Goal: Transaction & Acquisition: Book appointment/travel/reservation

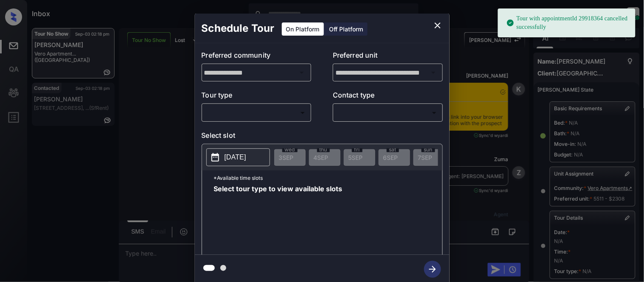
scroll to position [135, 0]
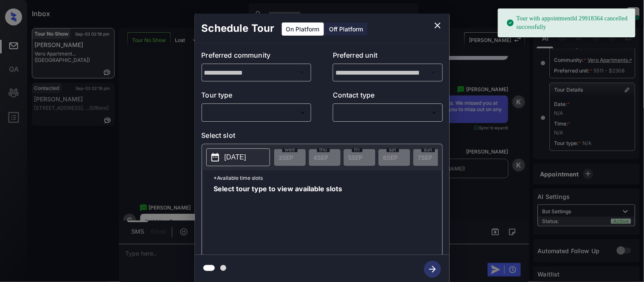
click at [230, 116] on body "Tour with appointmentId 29918364 cancelled successfully Inbox Kristina Cataag O…" at bounding box center [322, 141] width 644 height 282
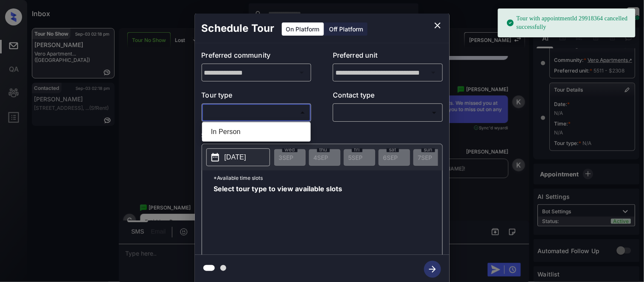
click at [231, 138] on li "In Person" at bounding box center [256, 131] width 104 height 15
type input "********"
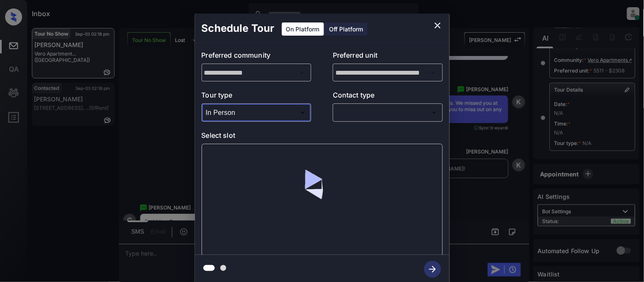
click at [351, 120] on body "Tour with appointmentId 29918364 cancelled successfully Inbox Kristina Cataag O…" at bounding box center [322, 141] width 644 height 282
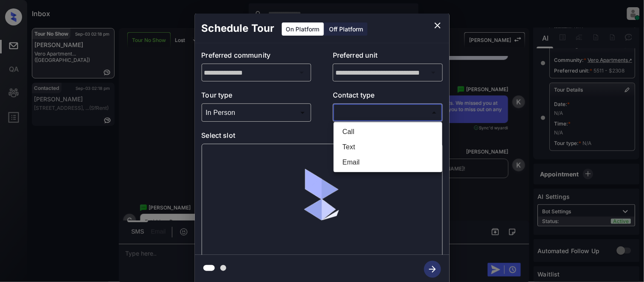
click at [346, 141] on li "Text" at bounding box center [388, 147] width 104 height 15
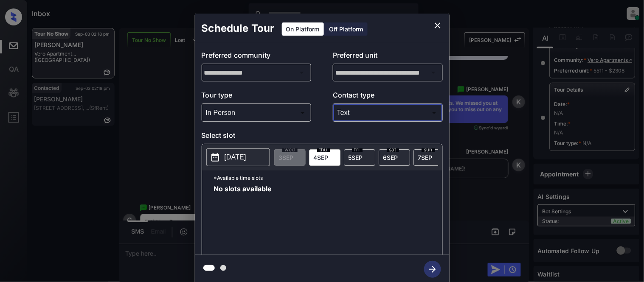
type input "****"
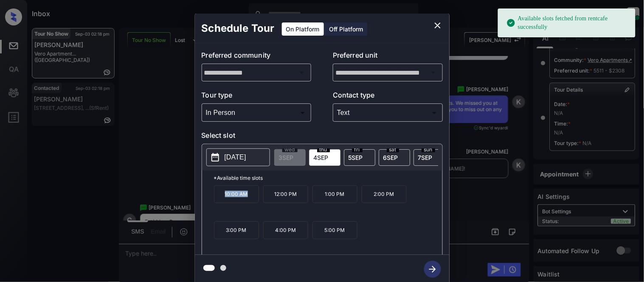
drag, startPoint x: 223, startPoint y: 200, endPoint x: 253, endPoint y: 198, distance: 30.2
click at [253, 198] on p "10:00 AM" at bounding box center [236, 194] width 45 height 18
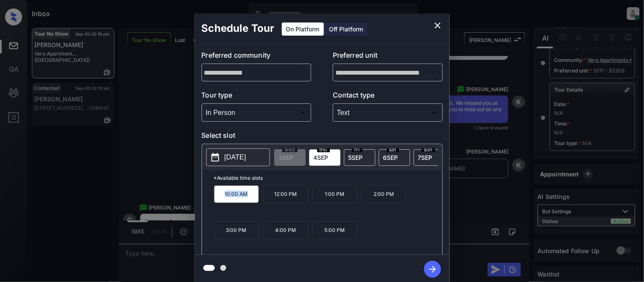
copy p "10:00 AM"
click at [135, 252] on div "**********" at bounding box center [322, 148] width 644 height 297
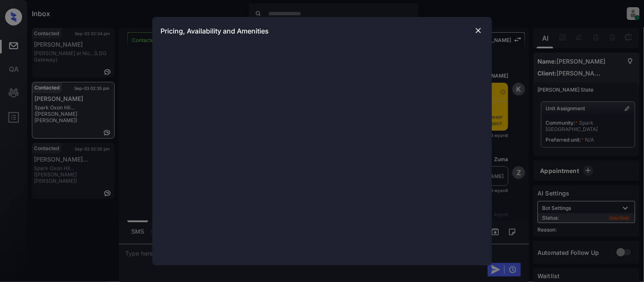
scroll to position [463, 0]
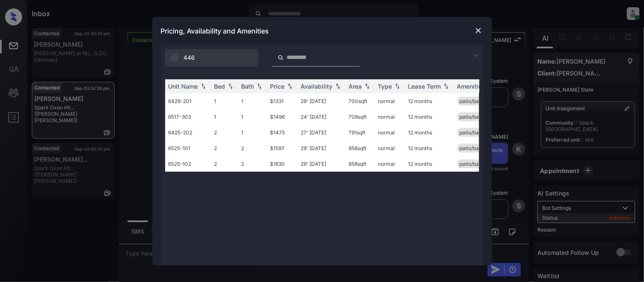
click at [474, 55] on img at bounding box center [476, 55] width 10 height 10
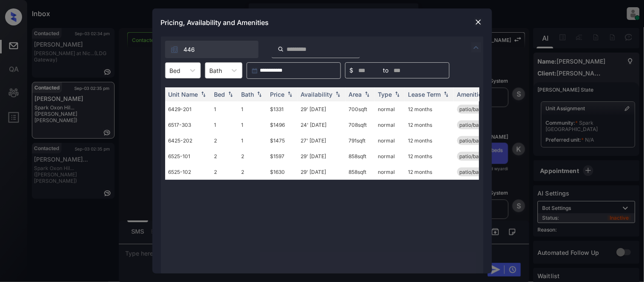
click at [168, 66] on div "Bed" at bounding box center [175, 71] width 20 height 12
click at [172, 87] on div "1" at bounding box center [183, 91] width 36 height 15
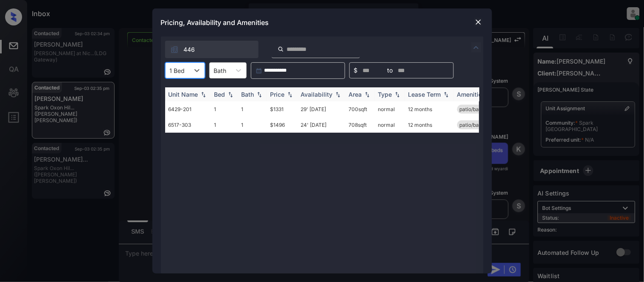
click at [278, 92] on div "Price" at bounding box center [277, 94] width 14 height 7
click at [283, 104] on td "$1331" at bounding box center [282, 109] width 31 height 16
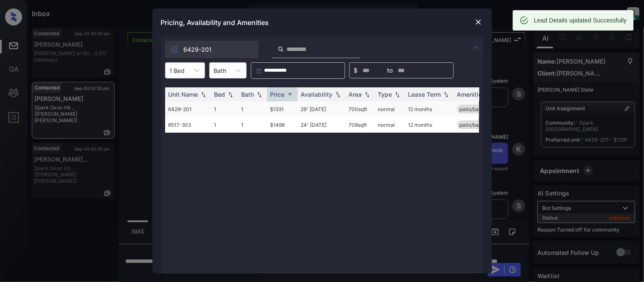
click at [284, 112] on td "$1331" at bounding box center [282, 109] width 31 height 16
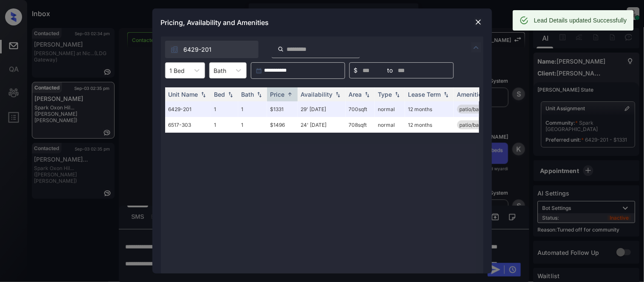
click at [473, 26] on div at bounding box center [478, 22] width 10 height 10
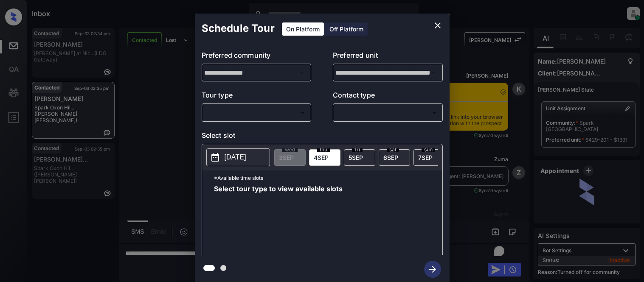
click at [241, 117] on body "Inbox Kristina Cataag Online Set yourself offline Set yourself on break Profile…" at bounding box center [322, 141] width 644 height 282
type input "********"
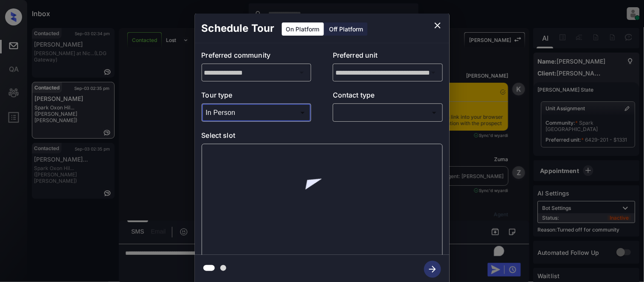
scroll to position [321, 0]
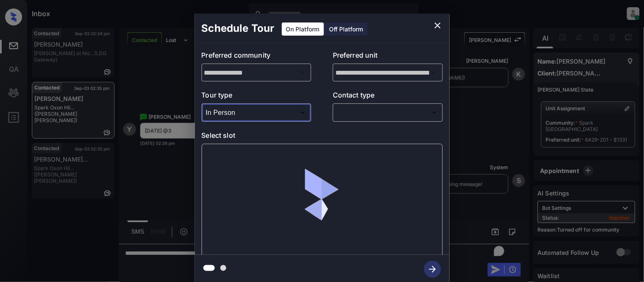
click at [376, 111] on body "Inbox Kristina Cataag Online Set yourself offline Set yourself on break Profile…" at bounding box center [322, 141] width 644 height 282
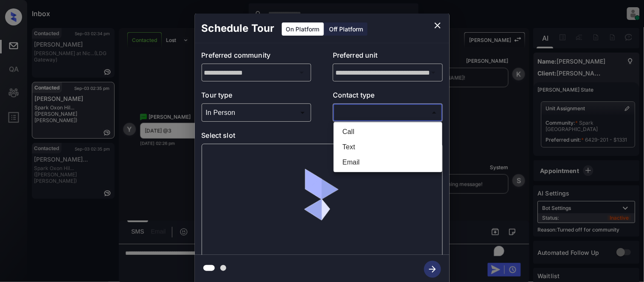
click at [354, 148] on li "Text" at bounding box center [388, 147] width 104 height 15
type input "****"
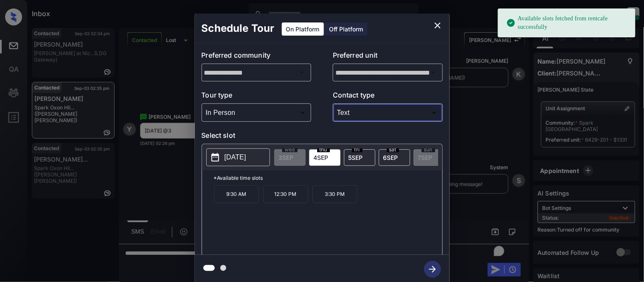
click at [246, 154] on p "[DATE]" at bounding box center [235, 157] width 22 height 10
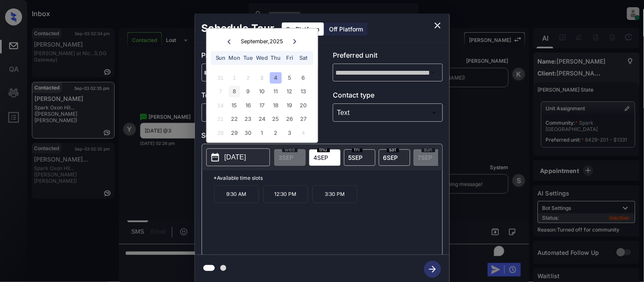
click at [236, 93] on div "8" at bounding box center [234, 91] width 11 height 11
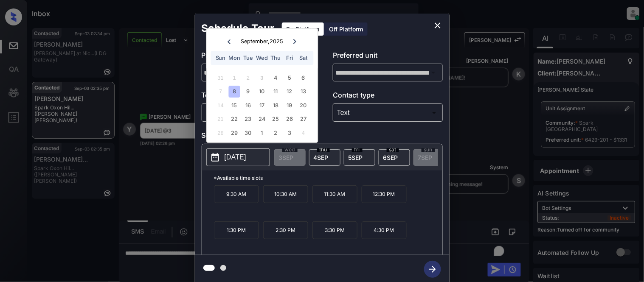
click at [335, 236] on p "3:30 PM" at bounding box center [334, 231] width 45 height 18
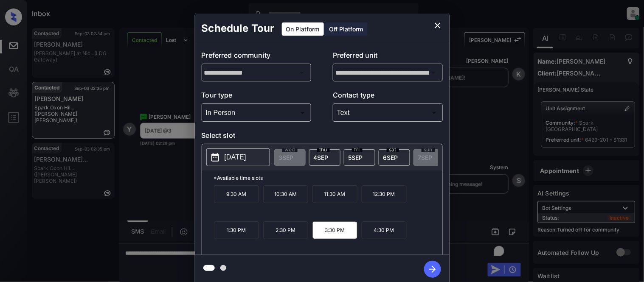
click at [433, 272] on icon "button" at bounding box center [432, 269] width 7 height 7
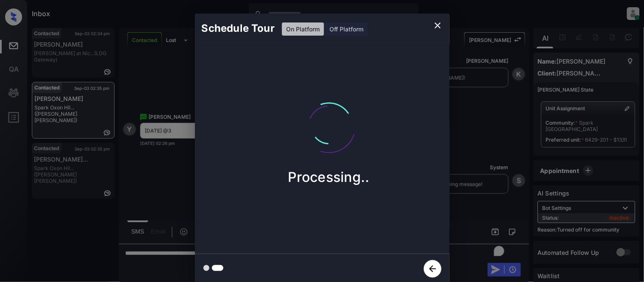
click at [470, 202] on div "Schedule Tour On Platform Off Platform Processing.." at bounding box center [322, 148] width 644 height 297
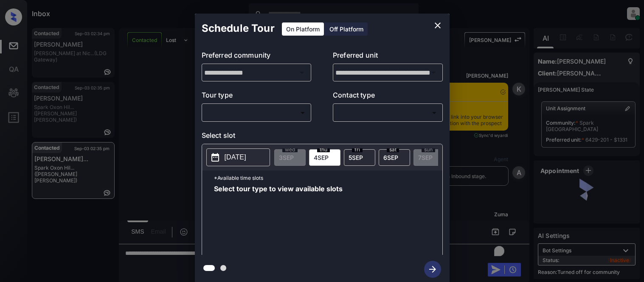
click at [229, 114] on body "Inbox [PERSON_NAME] Cataag Online Set yourself offline Set yourself on break Pr…" at bounding box center [322, 141] width 644 height 282
type input "********"
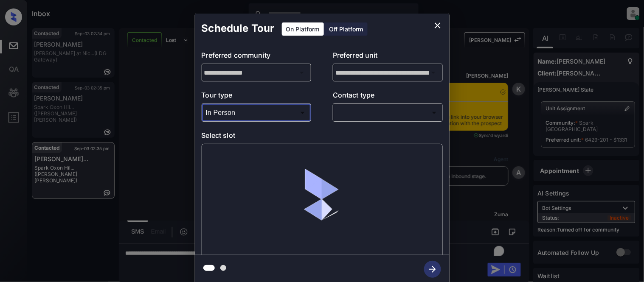
scroll to position [401, 0]
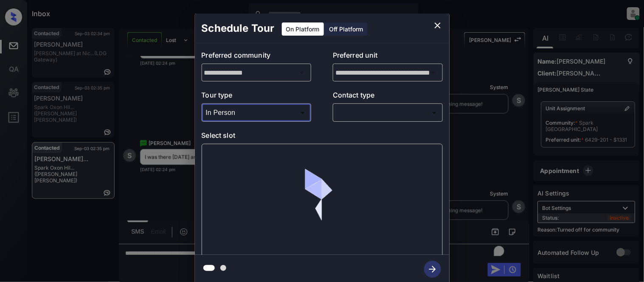
click at [362, 120] on body "Inbox [PERSON_NAME] Cataag Online Set yourself offline Set yourself on break Pr…" at bounding box center [322, 141] width 644 height 282
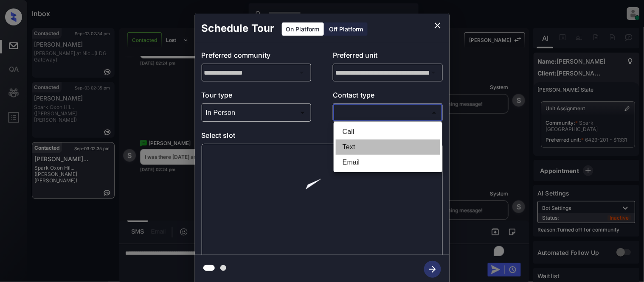
click at [352, 149] on li "Text" at bounding box center [388, 147] width 104 height 15
type input "****"
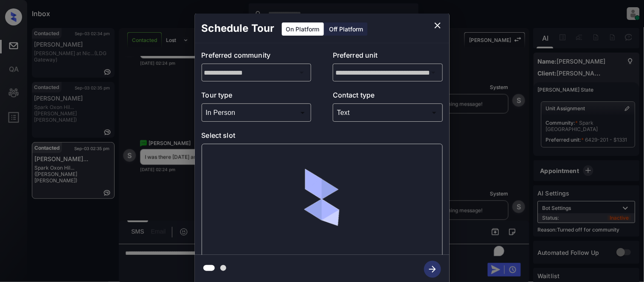
click at [267, 160] on div at bounding box center [322, 200] width 241 height 113
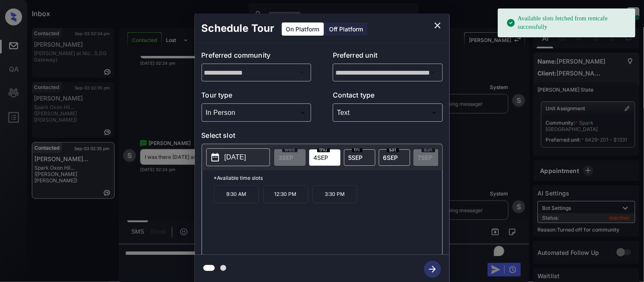
click at [308, 200] on p "12:30 PM" at bounding box center [285, 194] width 45 height 18
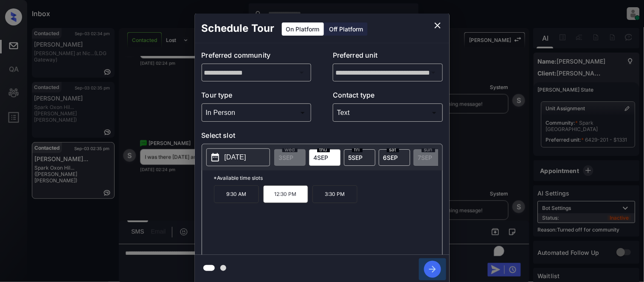
click at [429, 264] on icon "button" at bounding box center [432, 269] width 17 height 17
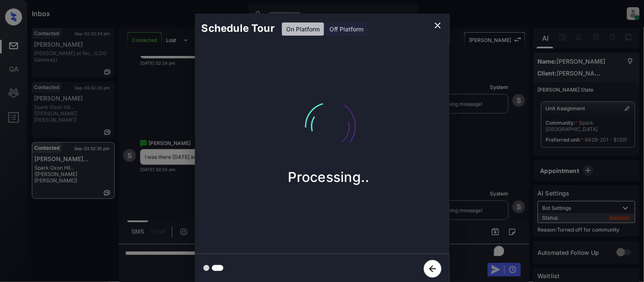
click at [498, 174] on div "Schedule Tour On Platform Off Platform Processing.." at bounding box center [322, 148] width 644 height 297
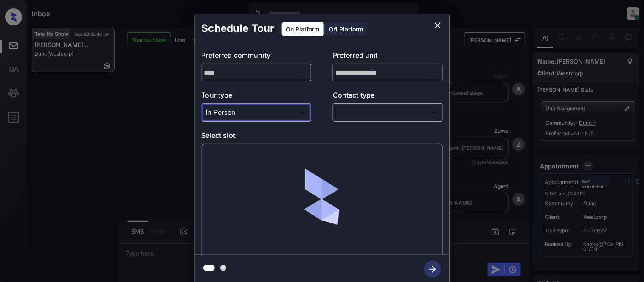
click at [336, 111] on body "Inbox [PERSON_NAME] Cataag Online Set yourself offline Set yourself on break Pr…" at bounding box center [322, 141] width 644 height 282
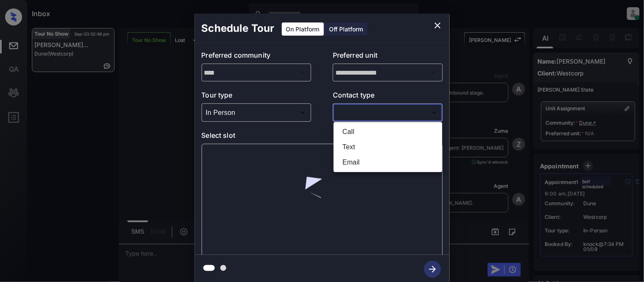
scroll to position [1000, 0]
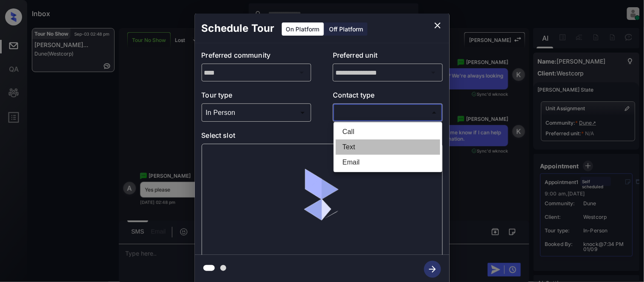
click at [349, 154] on li "Text" at bounding box center [388, 147] width 104 height 15
type input "****"
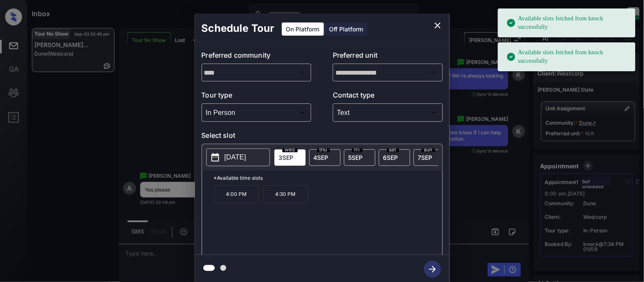
click at [222, 203] on p "4:00 PM" at bounding box center [236, 194] width 45 height 18
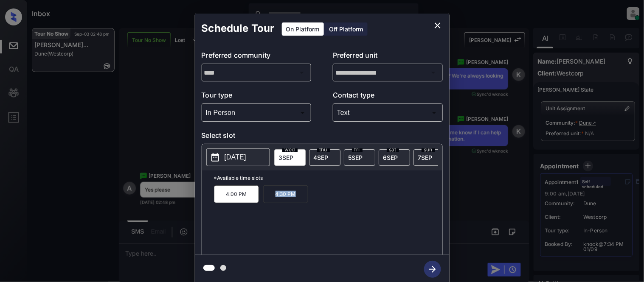
drag, startPoint x: 270, startPoint y: 197, endPoint x: 329, endPoint y: 197, distance: 58.6
click at [329, 197] on div "4:00 PM 4:30 PM" at bounding box center [328, 219] width 228 height 68
copy p "4:30 PM"
click at [154, 252] on div "**********" at bounding box center [322, 148] width 644 height 297
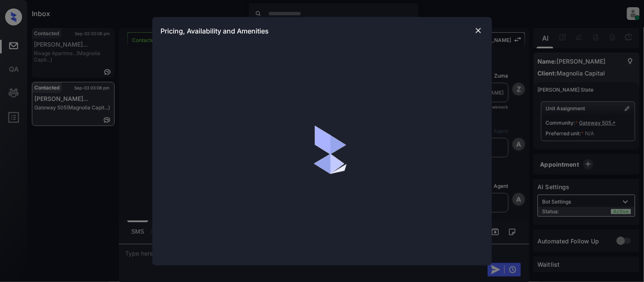
scroll to position [1584, 0]
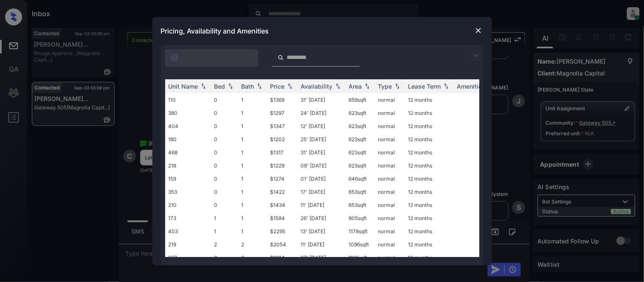
click at [480, 50] on img at bounding box center [476, 55] width 10 height 10
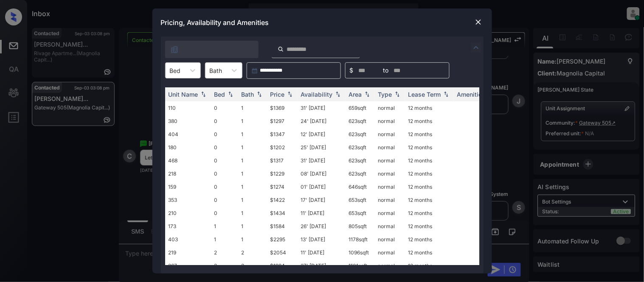
click at [200, 73] on div "Bed" at bounding box center [183, 70] width 36 height 16
click at [181, 103] on div "1" at bounding box center [183, 106] width 36 height 15
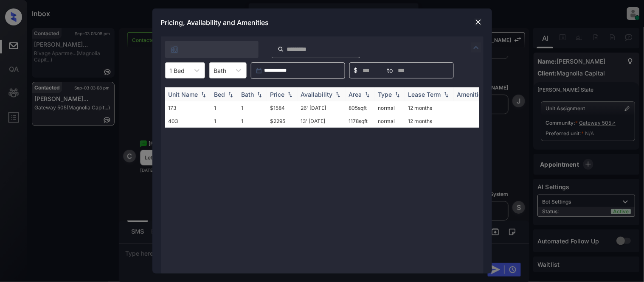
click at [281, 97] on div "Price" at bounding box center [277, 94] width 14 height 7
click at [281, 103] on td "$1584" at bounding box center [282, 107] width 31 height 13
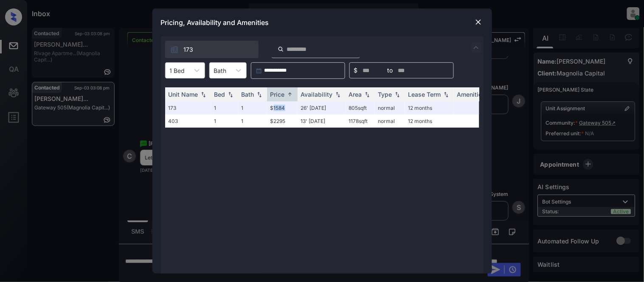
click at [477, 22] on img at bounding box center [478, 22] width 8 height 8
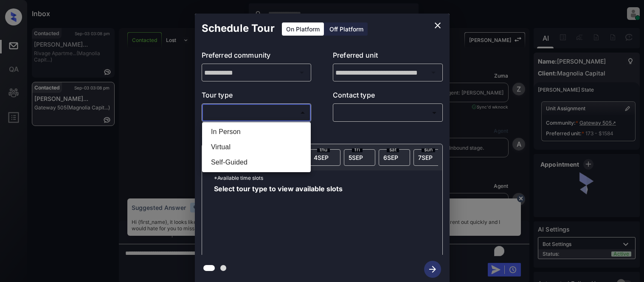
click at [256, 132] on li "In Person" at bounding box center [256, 131] width 104 height 15
type input "********"
click at [377, 112] on div "In Person Virtual Self-Guided" at bounding box center [322, 141] width 644 height 282
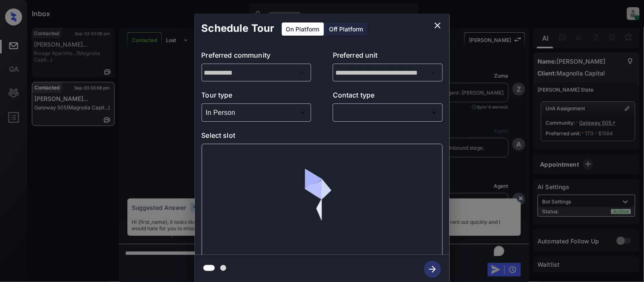
scroll to position [1450, 0]
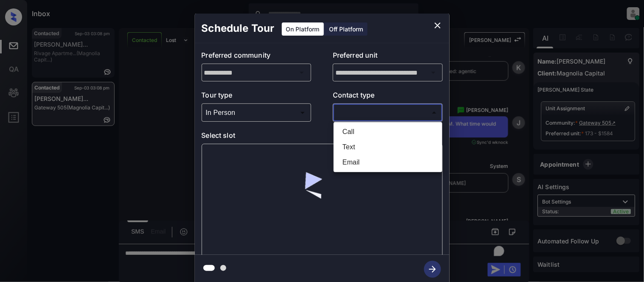
click at [362, 113] on body "Inbox Kristina Cataag Online Set yourself offline Set yourself on break Profile…" at bounding box center [322, 141] width 644 height 282
click at [357, 143] on li "Text" at bounding box center [388, 147] width 104 height 15
type input "****"
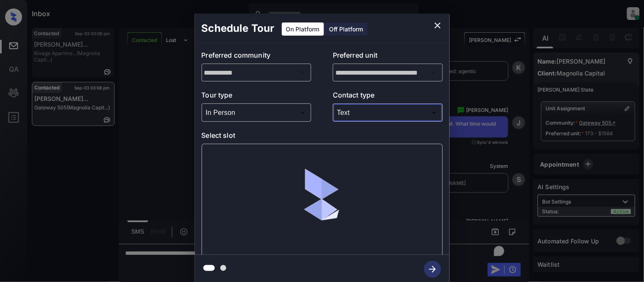
click at [222, 150] on div at bounding box center [322, 200] width 241 height 113
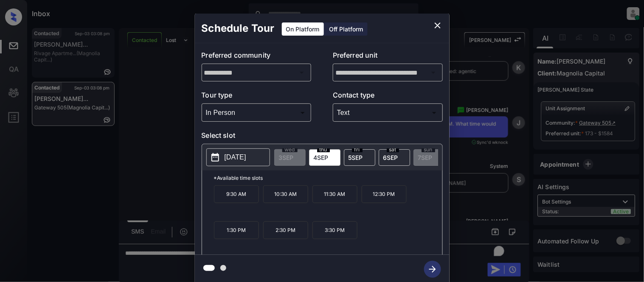
click at [325, 233] on p "3:30 PM" at bounding box center [334, 231] width 45 height 18
click at [426, 270] on icon "button" at bounding box center [432, 269] width 17 height 17
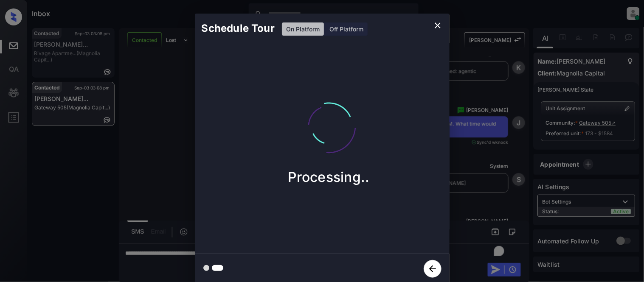
click at [468, 223] on div "Schedule Tour On Platform Off Platform Processing.." at bounding box center [322, 148] width 644 height 297
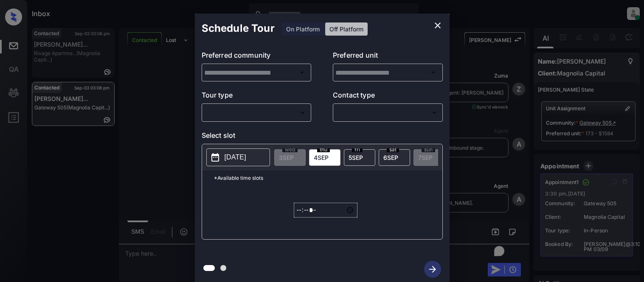
type input "**********"
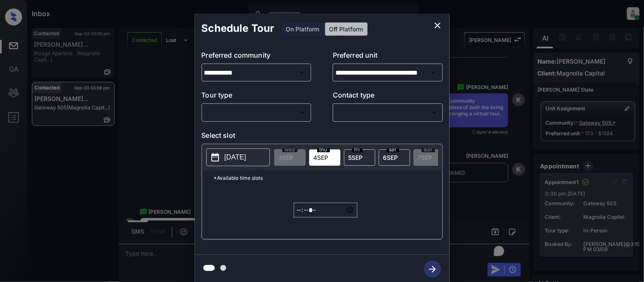
click at [433, 27] on icon "close" at bounding box center [437, 25] width 10 height 10
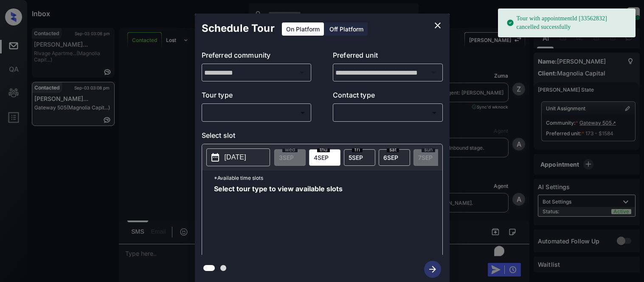
click at [208, 114] on body "Tour with appointmentId [33562832] cancelled successfully Inbox Kristina Cataag…" at bounding box center [322, 141] width 644 height 282
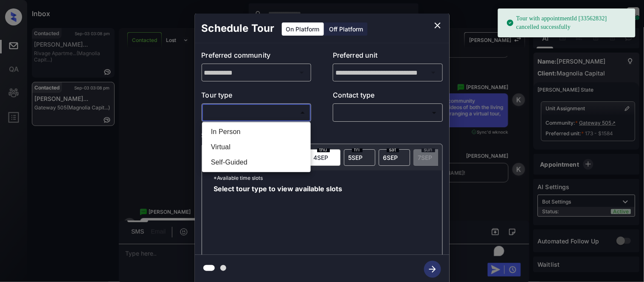
click at [212, 146] on li "Virtual" at bounding box center [256, 147] width 104 height 15
type input "*******"
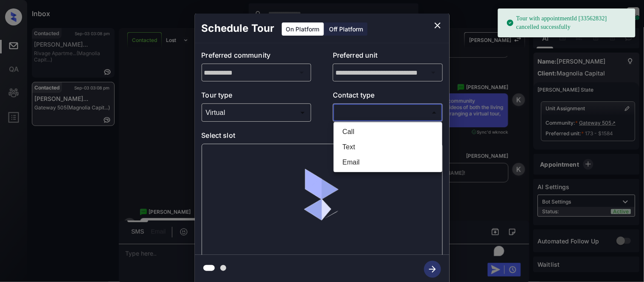
click at [379, 112] on body "Tour with appointmentId [33562832] cancelled successfully Inbox Kristina Cataag…" at bounding box center [322, 141] width 644 height 282
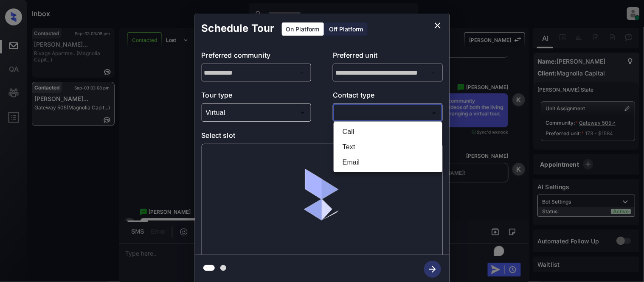
click at [367, 149] on li "Text" at bounding box center [388, 147] width 104 height 15
type input "****"
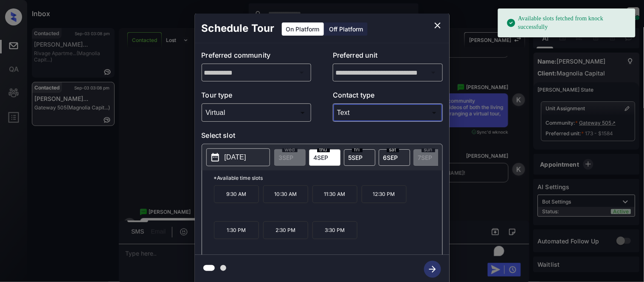
click at [319, 233] on p "3:30 PM" at bounding box center [334, 231] width 45 height 18
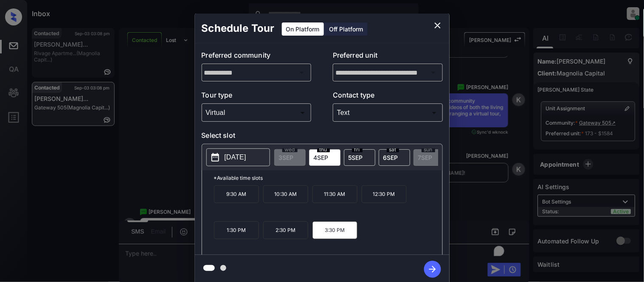
click at [429, 274] on icon "button" at bounding box center [432, 269] width 17 height 17
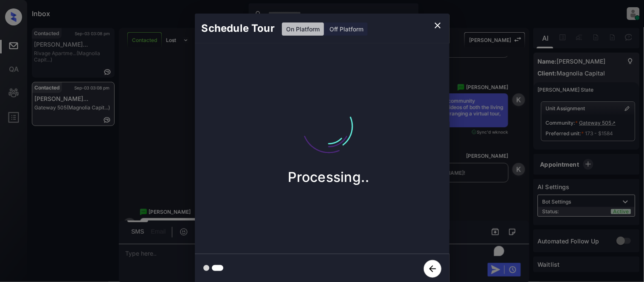
click at [464, 196] on div "Schedule Tour On Platform Off Platform Processing.." at bounding box center [322, 148] width 644 height 297
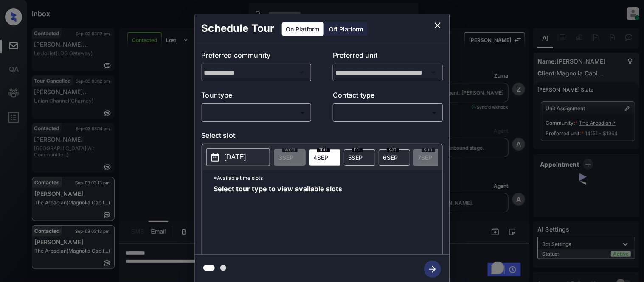
scroll to position [4196, 0]
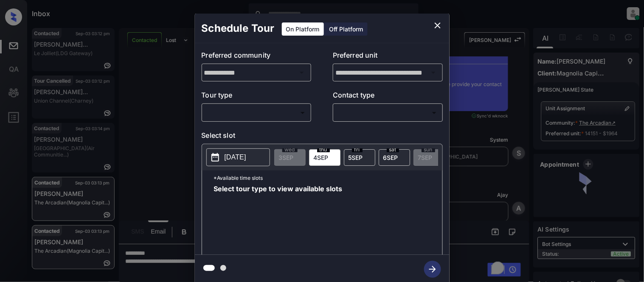
click at [436, 24] on icon "close" at bounding box center [438, 25] width 6 height 6
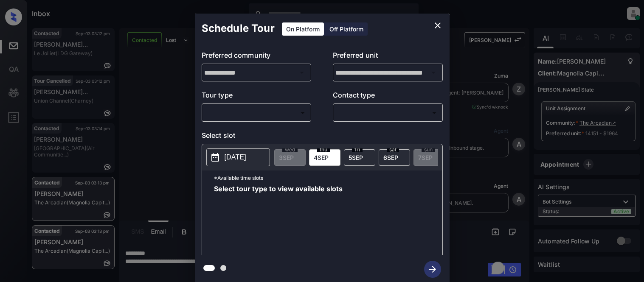
click at [272, 110] on body "Inbox [PERSON_NAME] Cataag Online Set yourself offline Set yourself on break Pr…" at bounding box center [322, 141] width 644 height 282
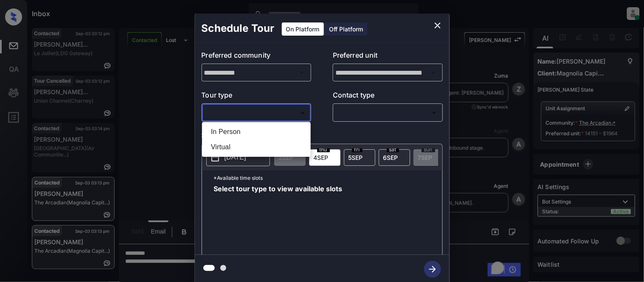
scroll to position [3158, 0]
click at [257, 125] on li "In Person" at bounding box center [256, 131] width 104 height 15
type input "********"
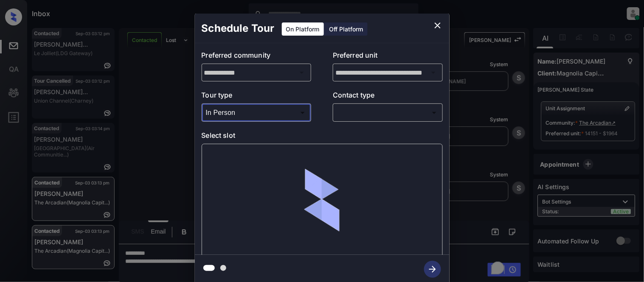
click at [355, 115] on div at bounding box center [322, 141] width 644 height 282
click at [355, 115] on body "Inbox [PERSON_NAME] Cataag Online Set yourself offline Set yourself on break Pr…" at bounding box center [322, 141] width 644 height 282
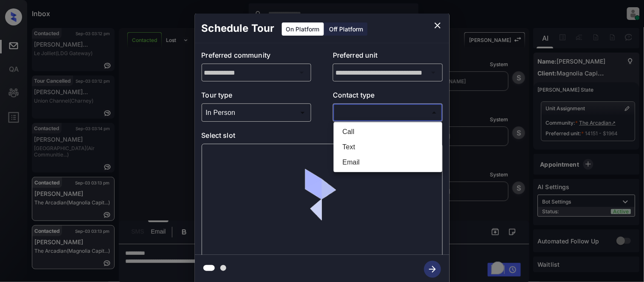
click at [354, 142] on li "Text" at bounding box center [388, 147] width 104 height 15
type input "****"
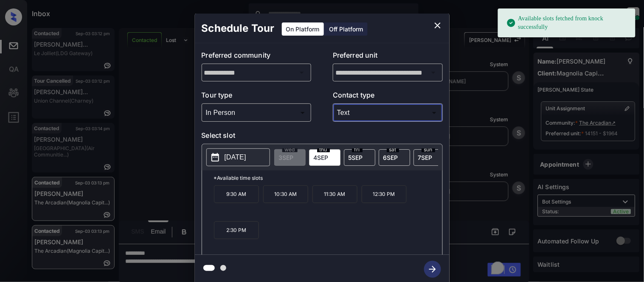
click at [246, 162] on p "[DATE]" at bounding box center [235, 157] width 22 height 10
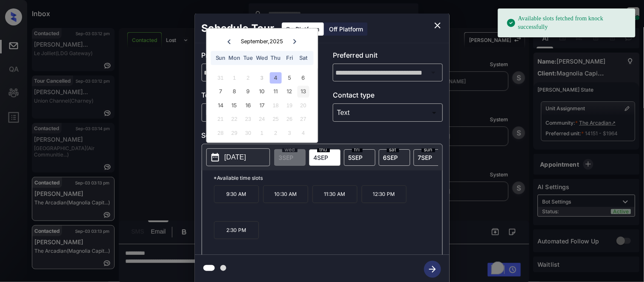
click at [306, 92] on div "13" at bounding box center [302, 91] width 11 height 11
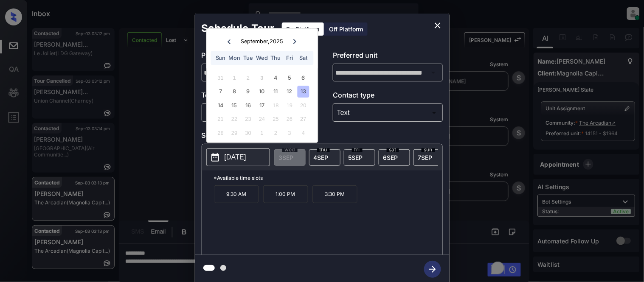
click at [280, 200] on p "1:00 PM" at bounding box center [285, 194] width 45 height 18
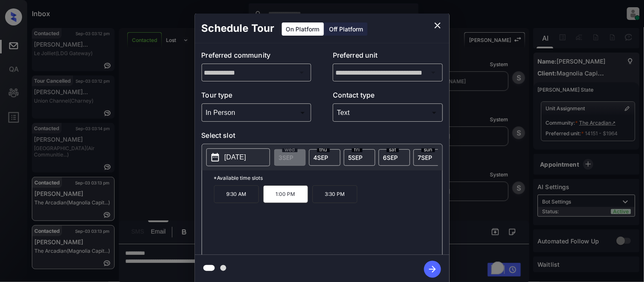
click at [428, 263] on icon "button" at bounding box center [432, 269] width 17 height 17
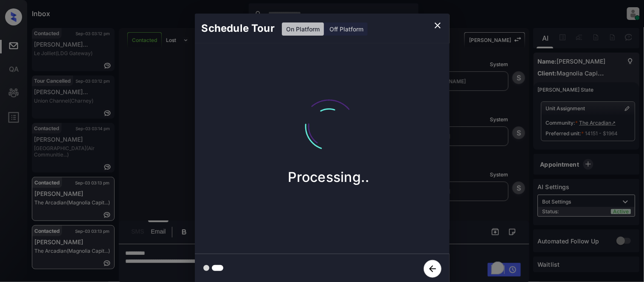
click at [484, 188] on div "Schedule Tour On Platform Off Platform Processing.." at bounding box center [322, 148] width 644 height 297
